Goal: Information Seeking & Learning: Learn about a topic

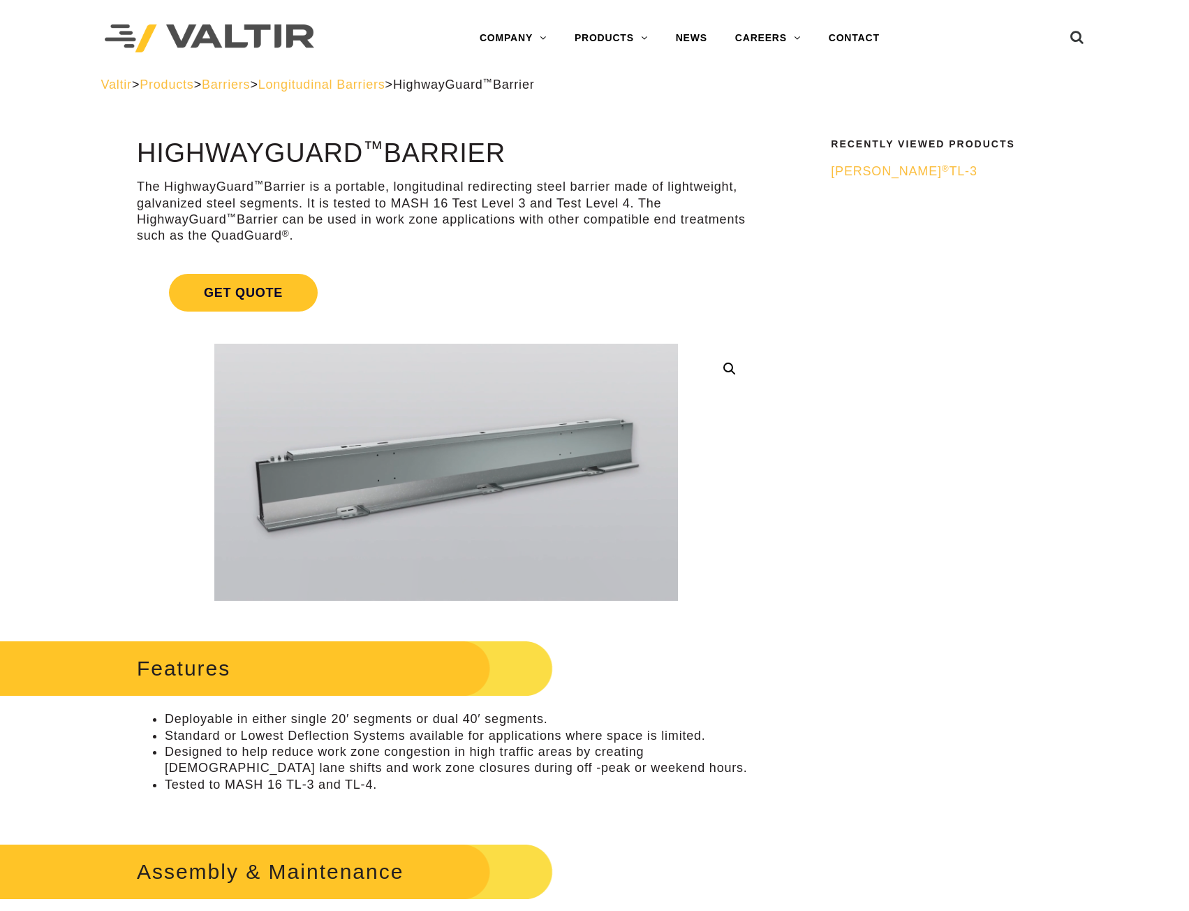
click at [386, 83] on span "Longitudinal Barriers" at bounding box center [321, 85] width 127 height 14
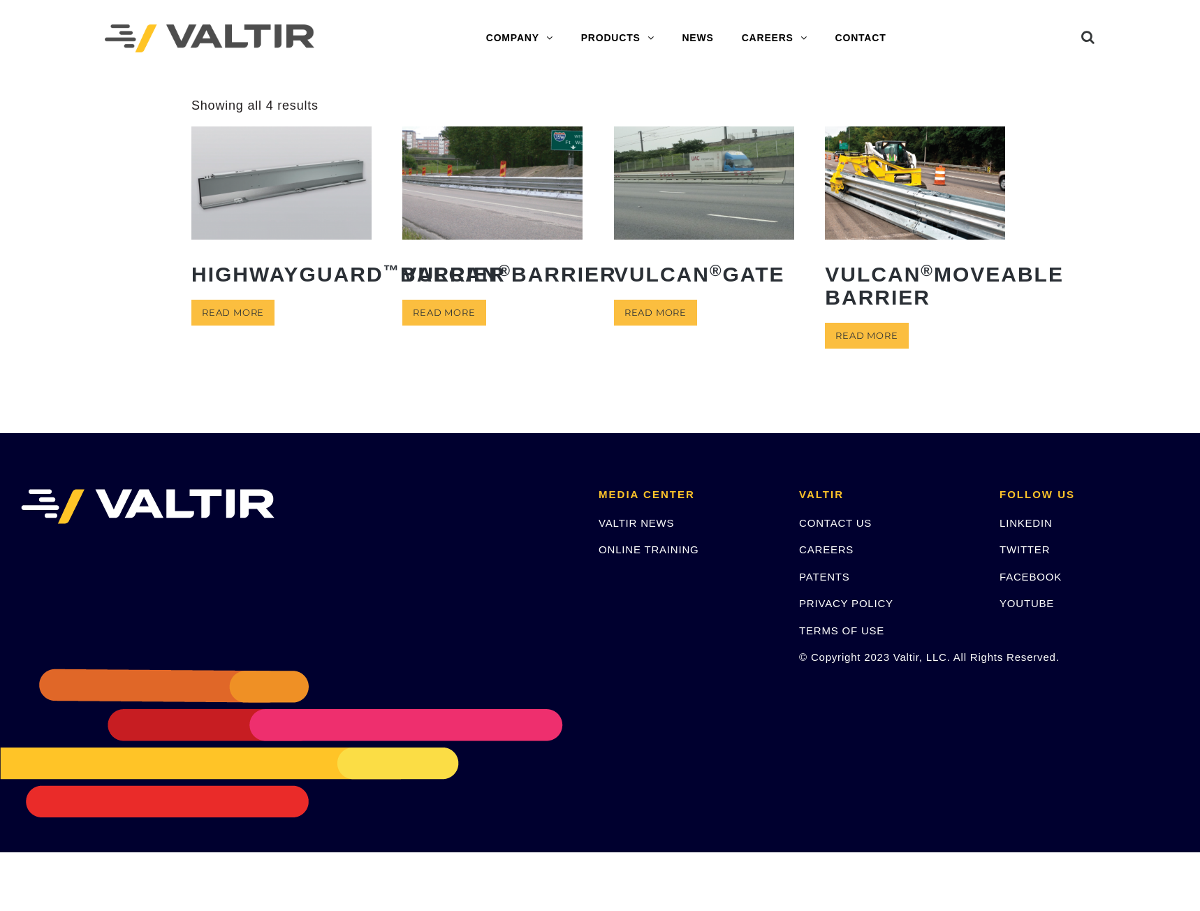
click at [465, 236] on img at bounding box center [492, 182] width 180 height 112
click at [489, 206] on img at bounding box center [492, 182] width 180 height 112
click at [881, 349] on link "Read more" at bounding box center [866, 336] width 83 height 26
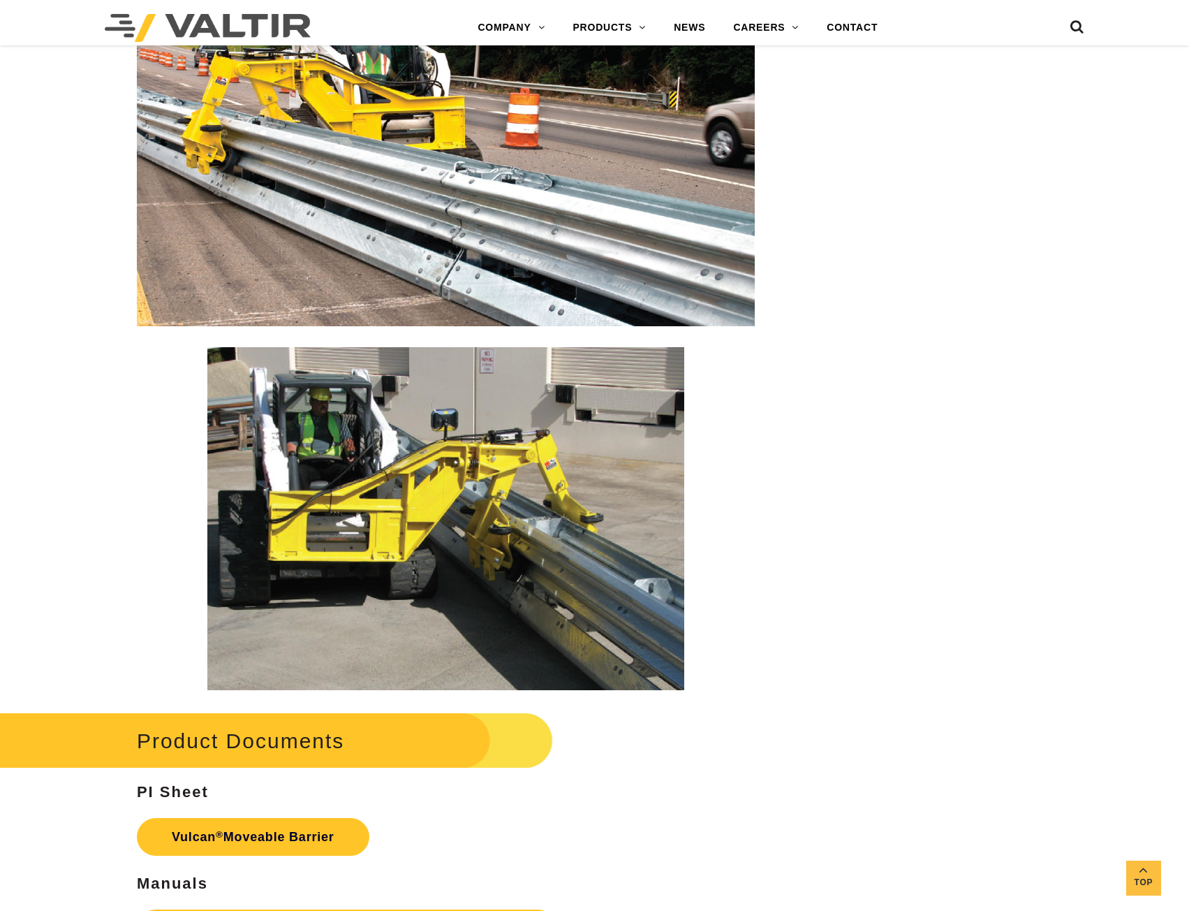
scroll to position [2165, 0]
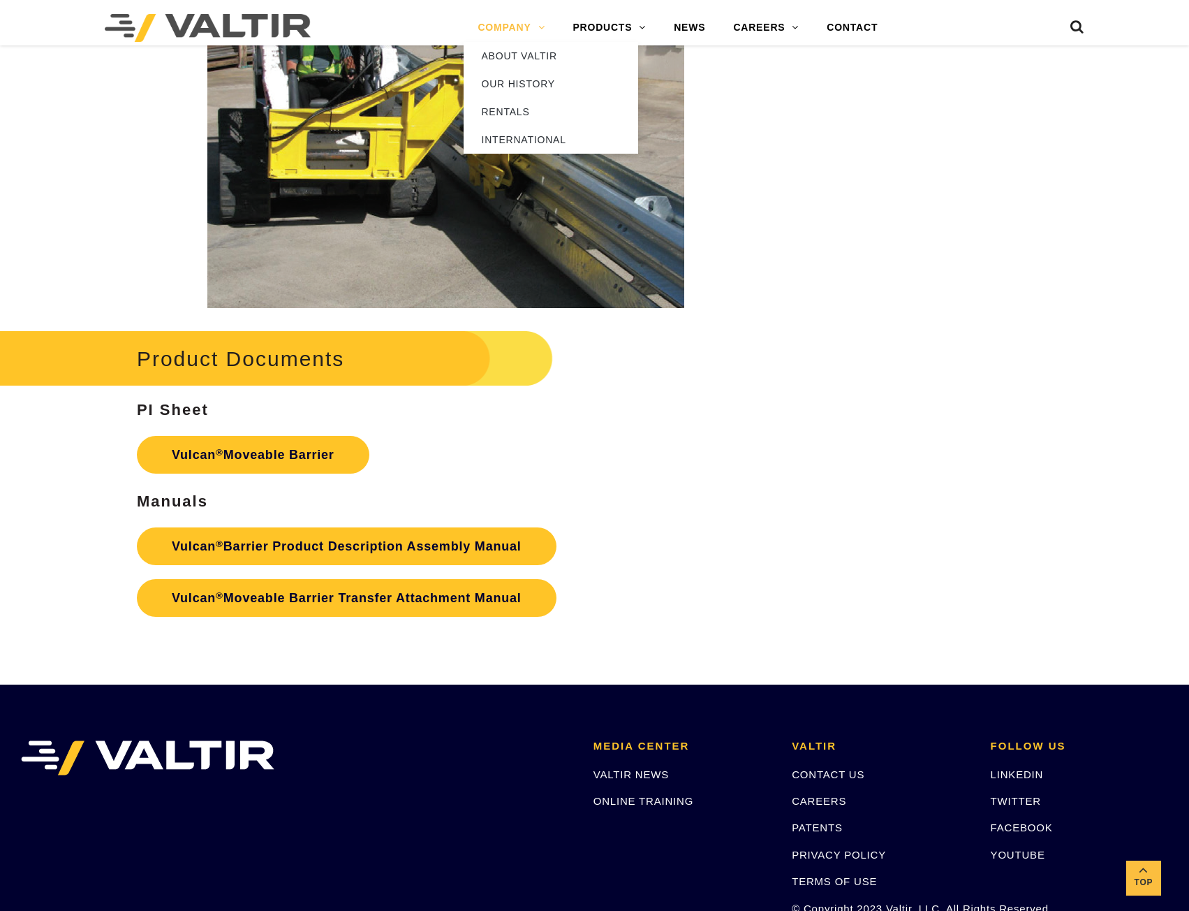
click at [529, 29] on link "COMPANY" at bounding box center [511, 28] width 95 height 28
